Goal: Task Accomplishment & Management: Use online tool/utility

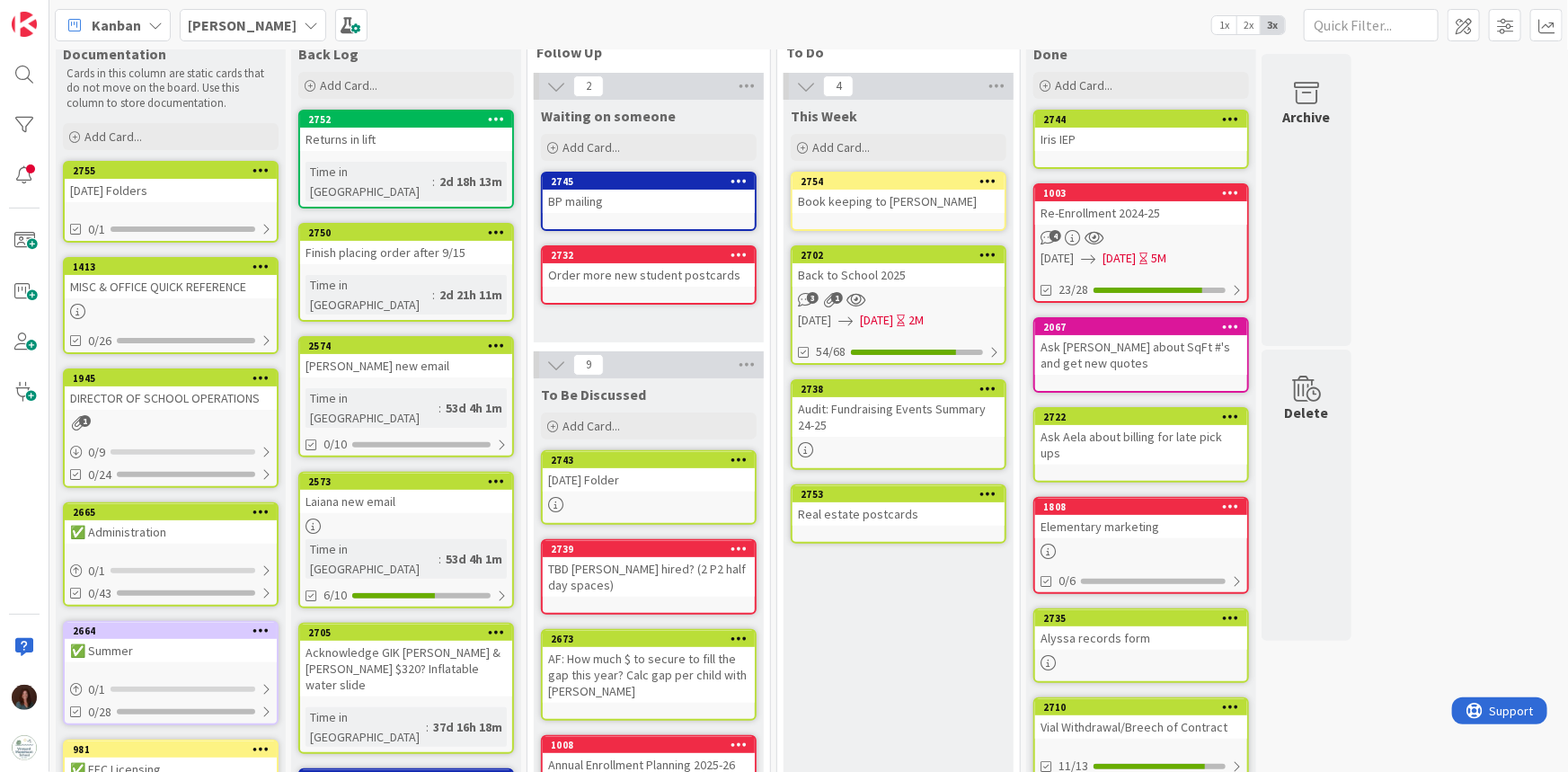
scroll to position [81, 0]
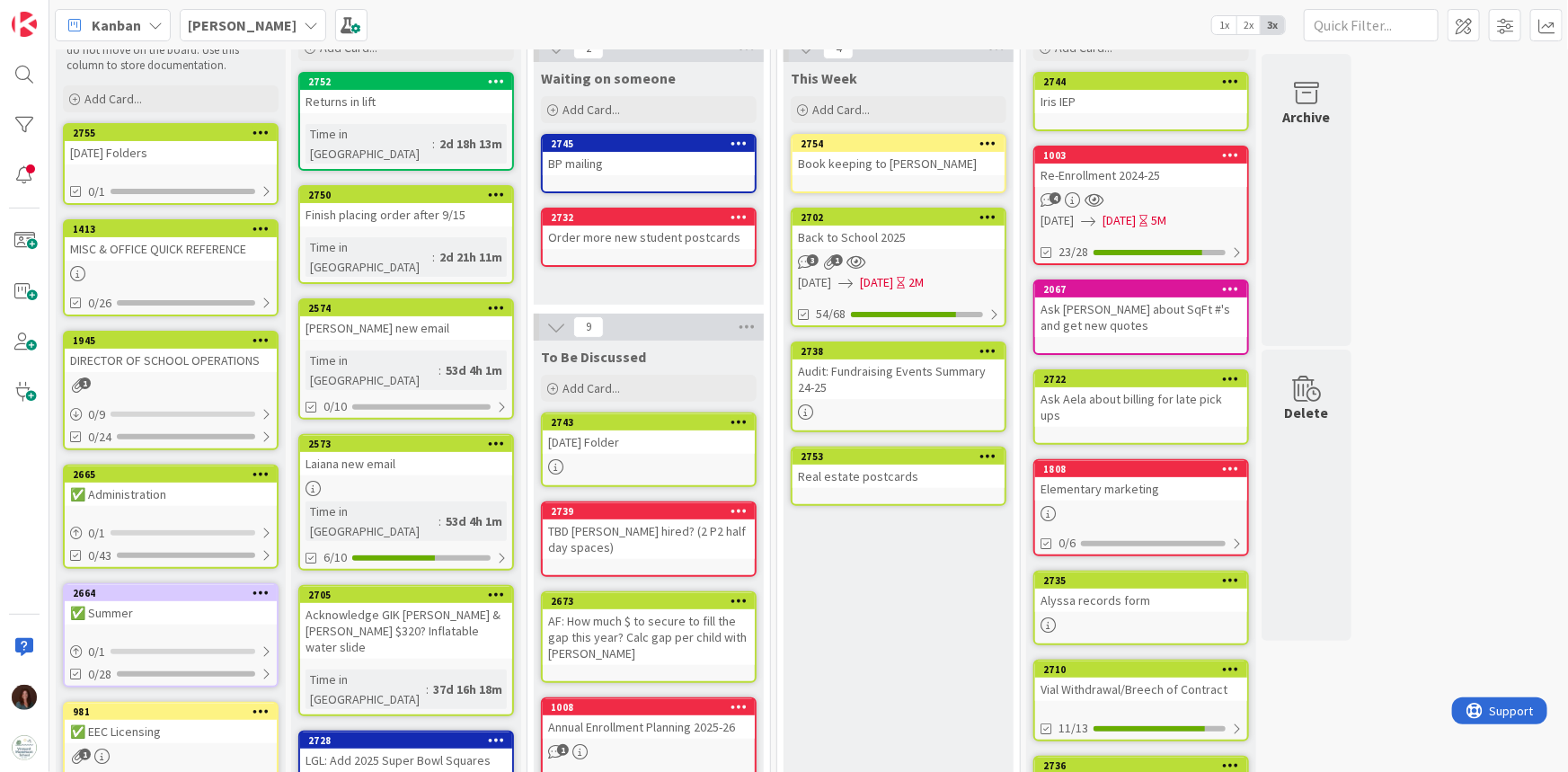
click at [673, 448] on div "[DATE] Folder" at bounding box center [648, 442] width 212 height 23
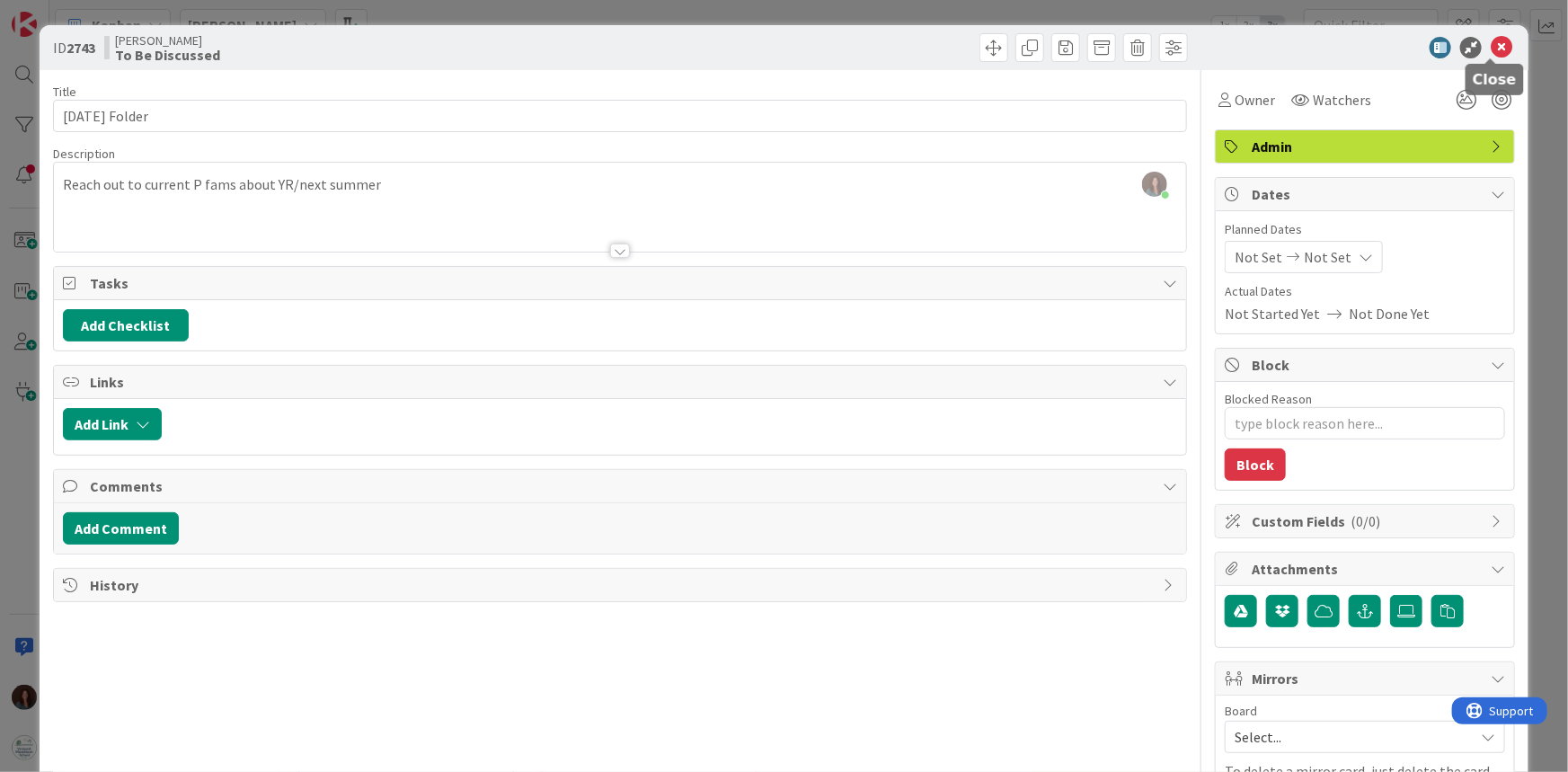
click at [1436, 49] on icon at bounding box center [1500, 47] width 21 height 21
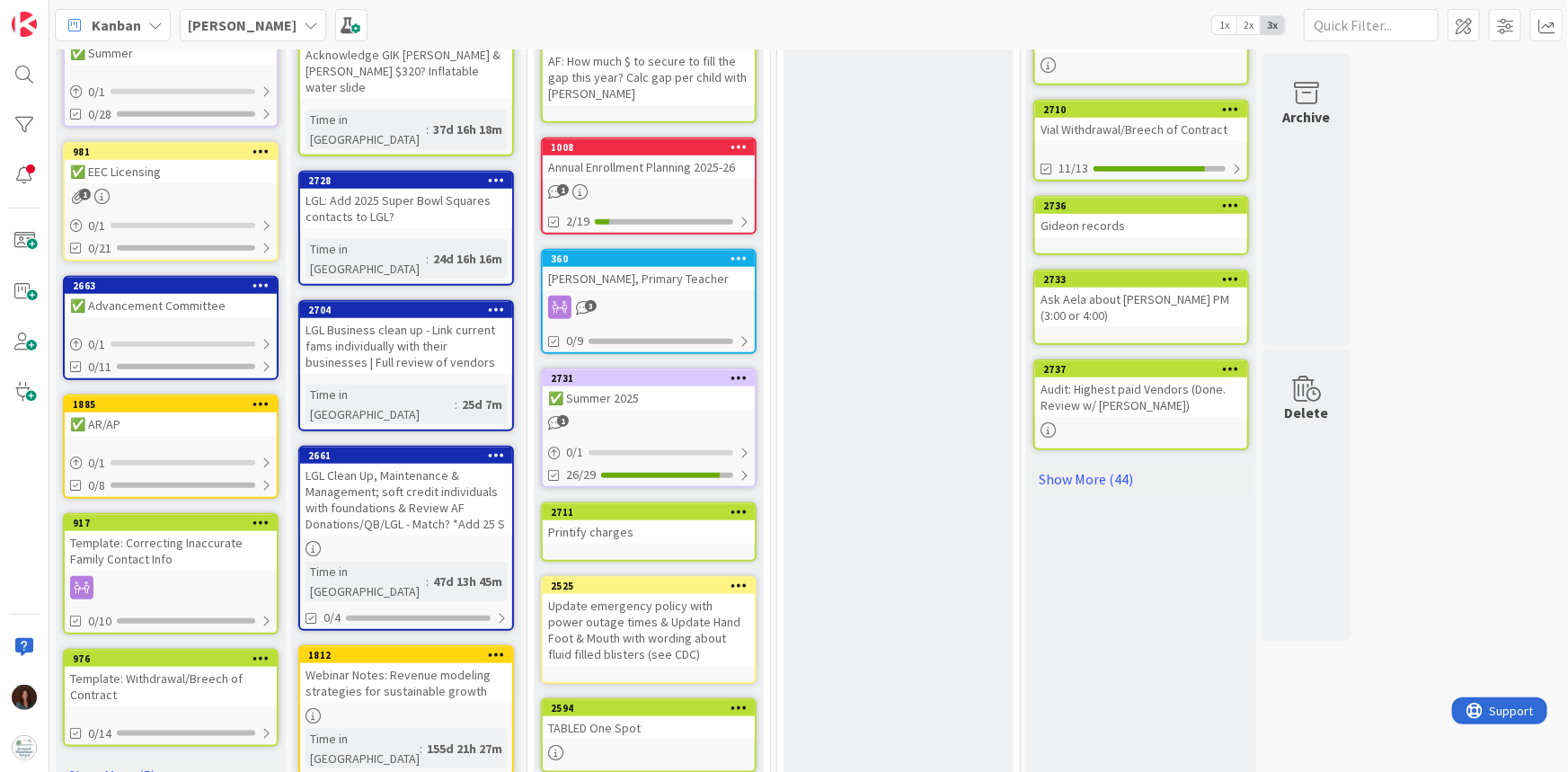
scroll to position [676, 0]
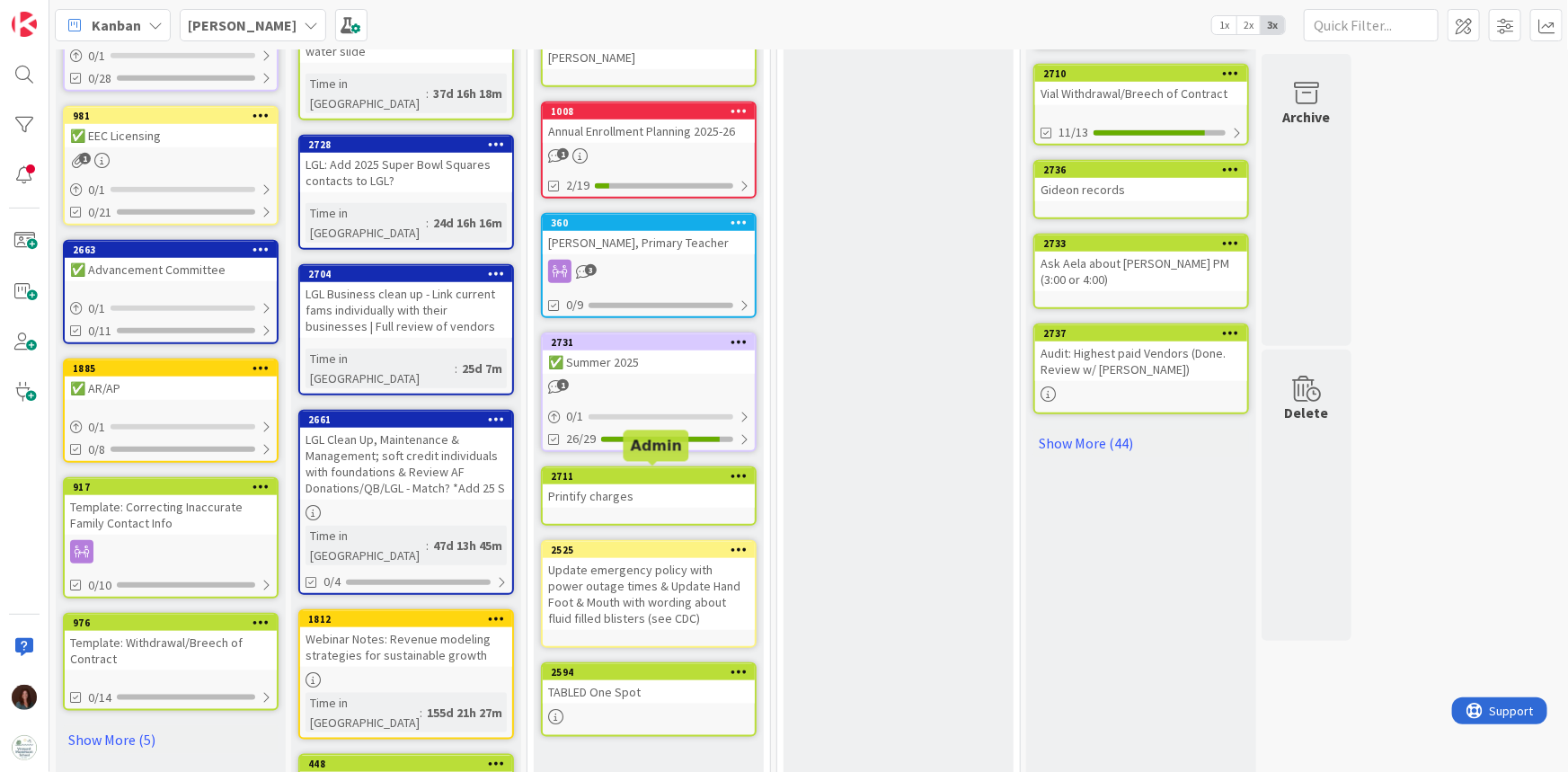
click at [650, 470] on div "2711" at bounding box center [652, 476] width 204 height 13
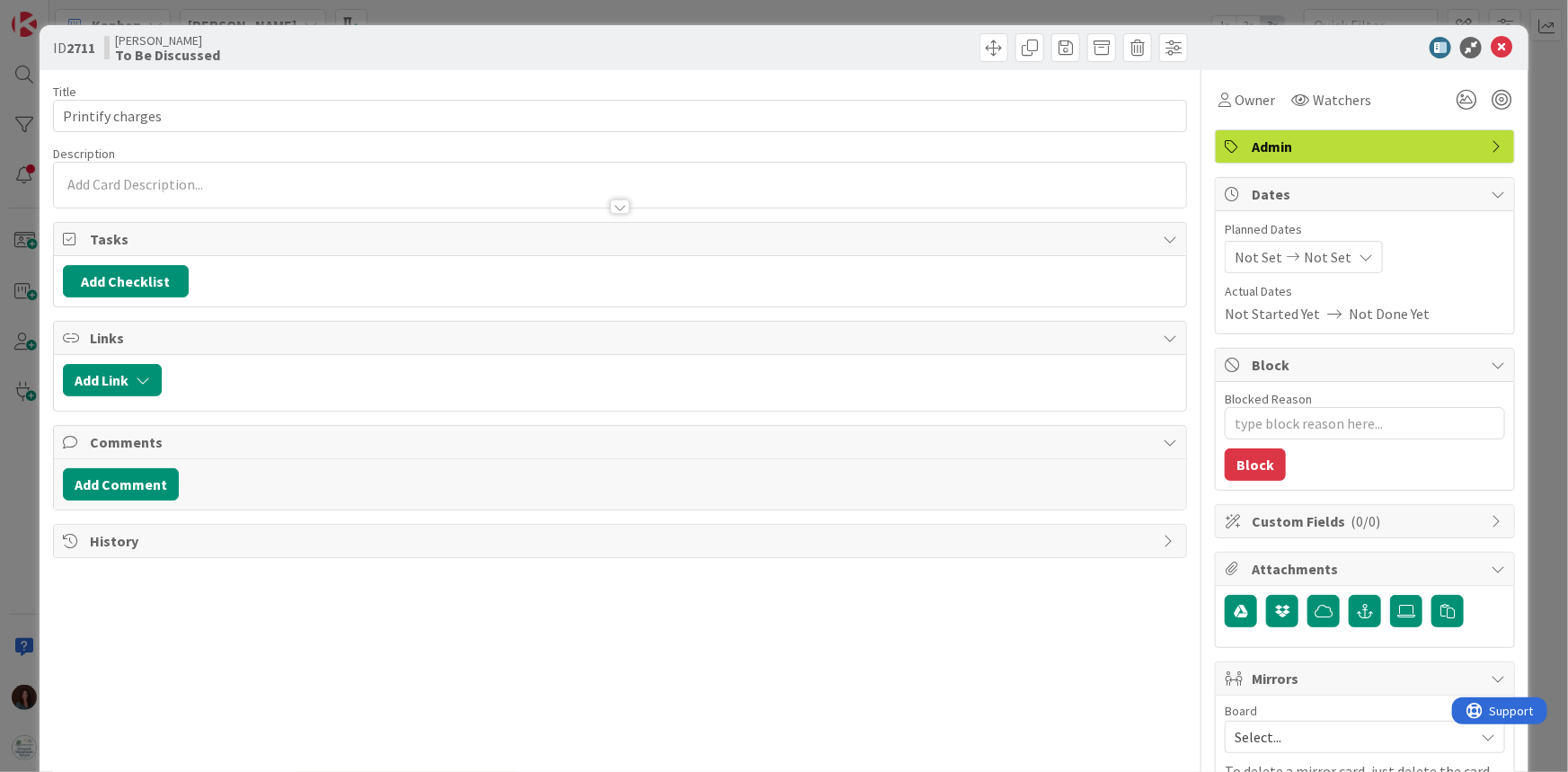
click at [1269, 140] on span "Admin" at bounding box center [1366, 146] width 230 height 21
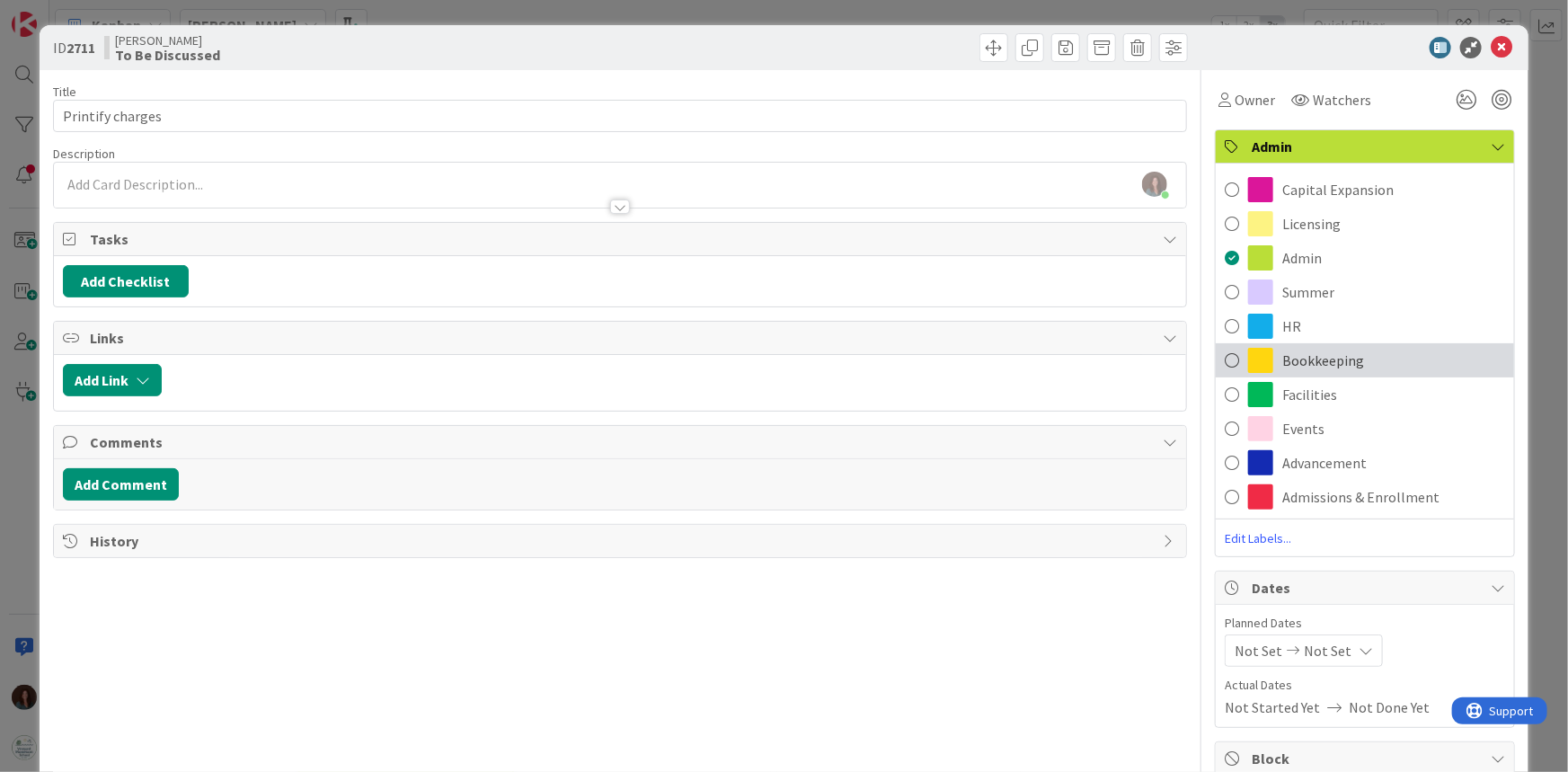
click at [1283, 359] on span "Bookkeeping" at bounding box center [1322, 360] width 82 height 21
type textarea "x"
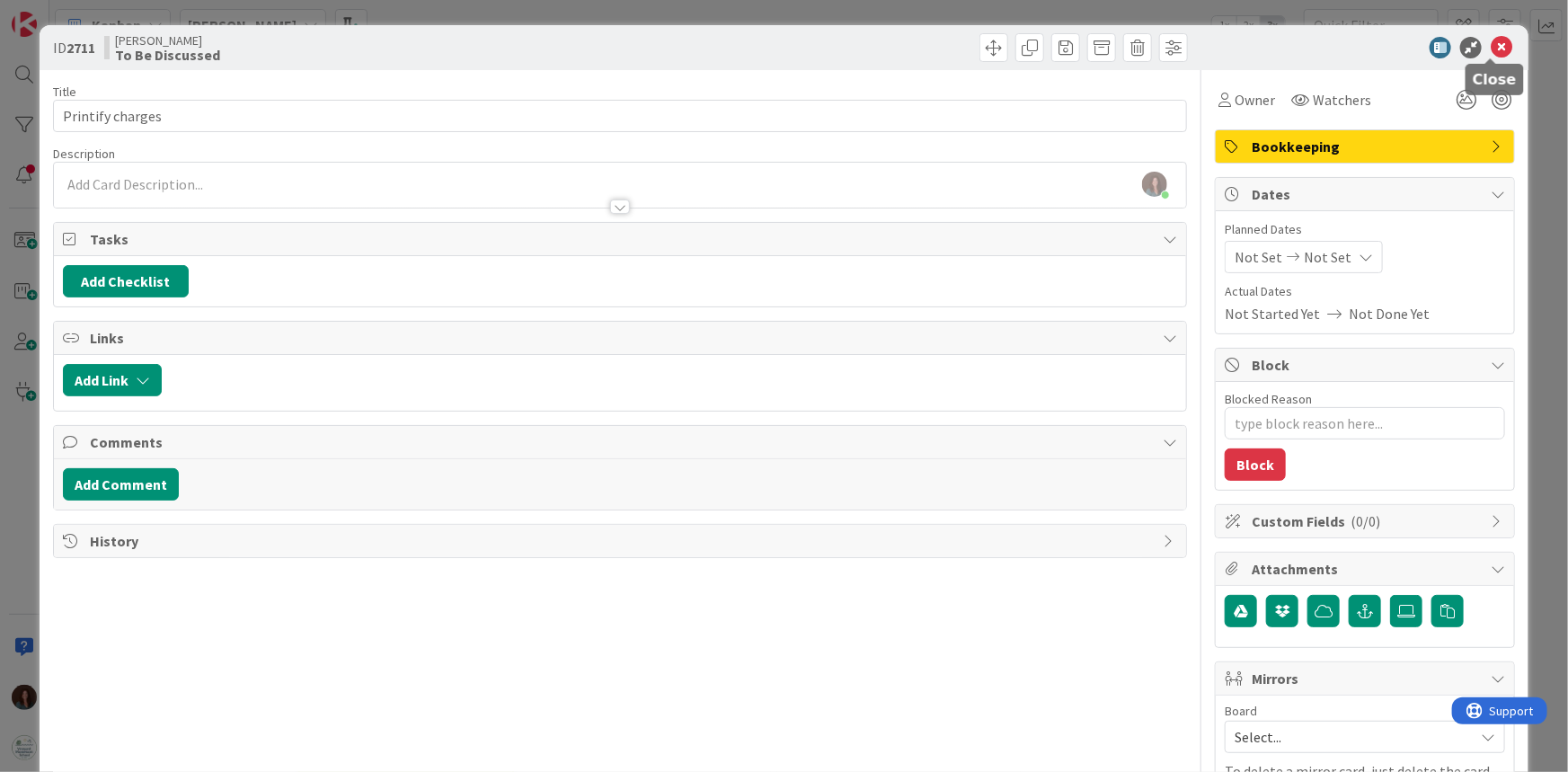
click at [1436, 41] on icon at bounding box center [1500, 47] width 21 height 21
